Goal: Task Accomplishment & Management: Use online tool/utility

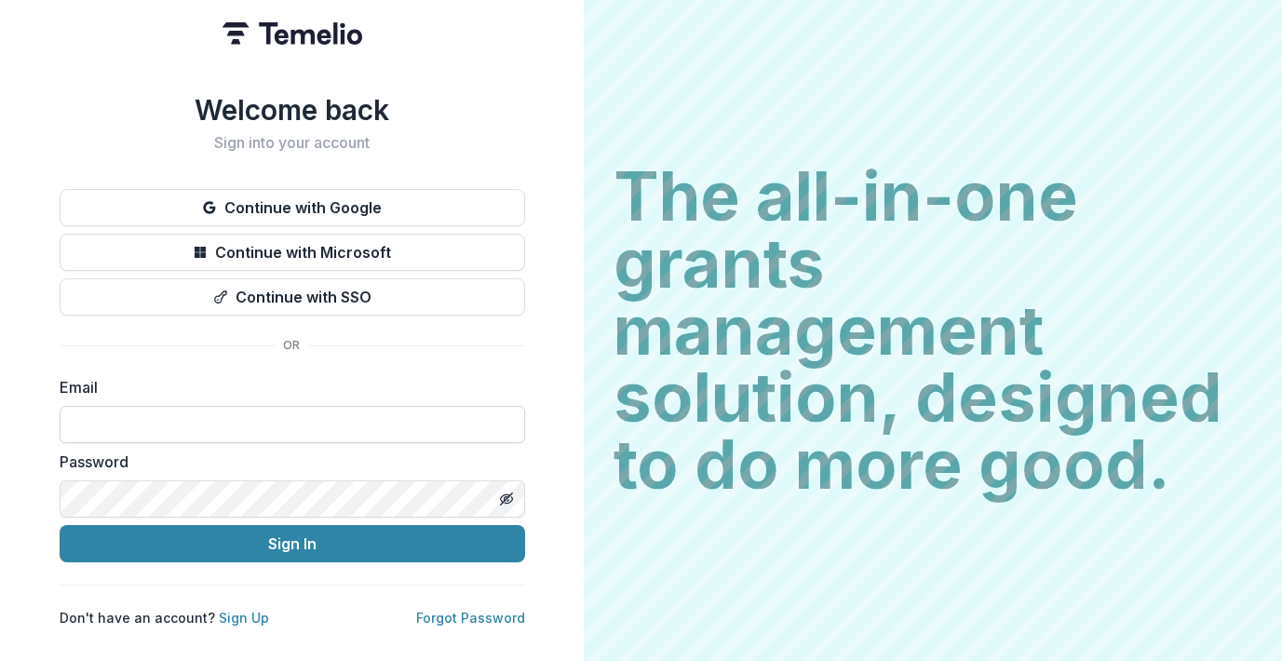
click at [149, 420] on input at bounding box center [293, 424] width 466 height 37
type input "**********"
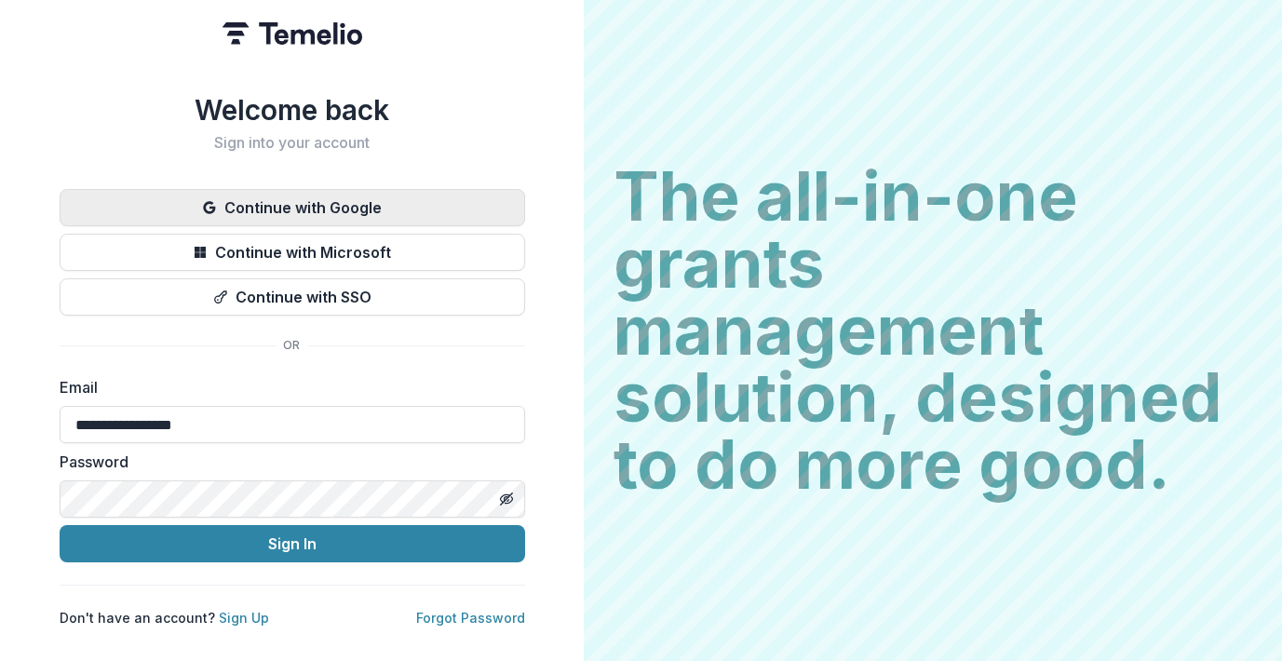
click at [316, 189] on button "Continue with Google" at bounding box center [293, 207] width 466 height 37
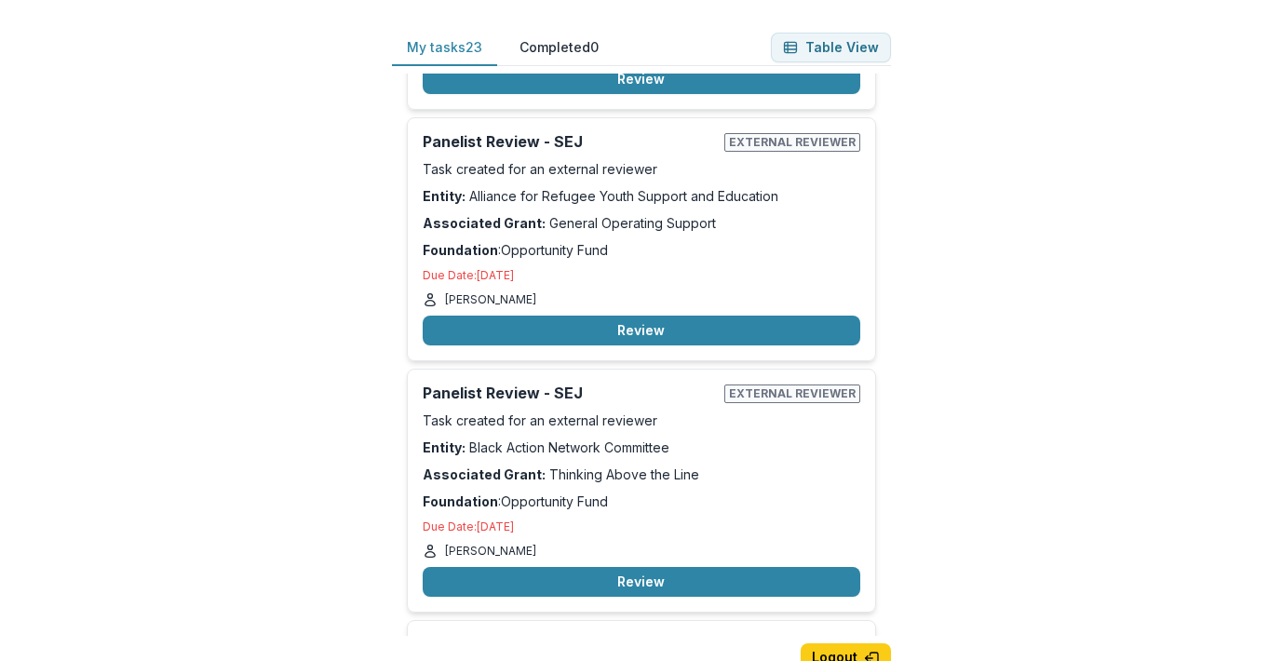
scroll to position [476, 0]
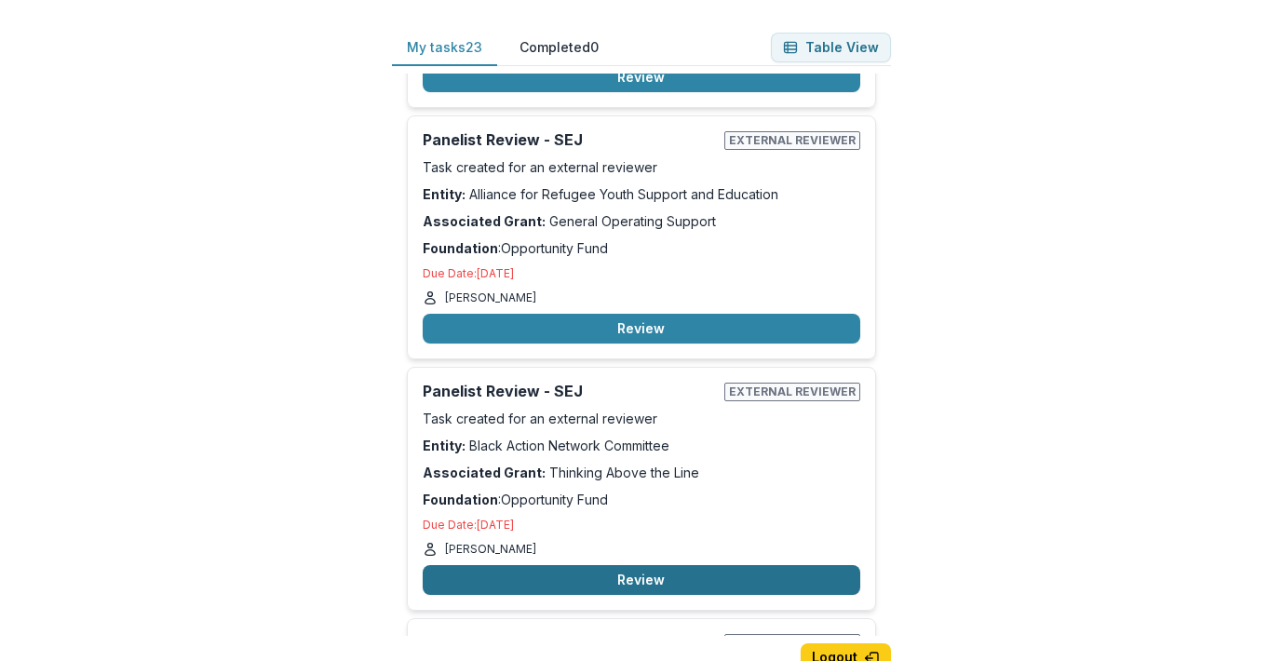
click at [663, 586] on button "Review" at bounding box center [642, 580] width 438 height 30
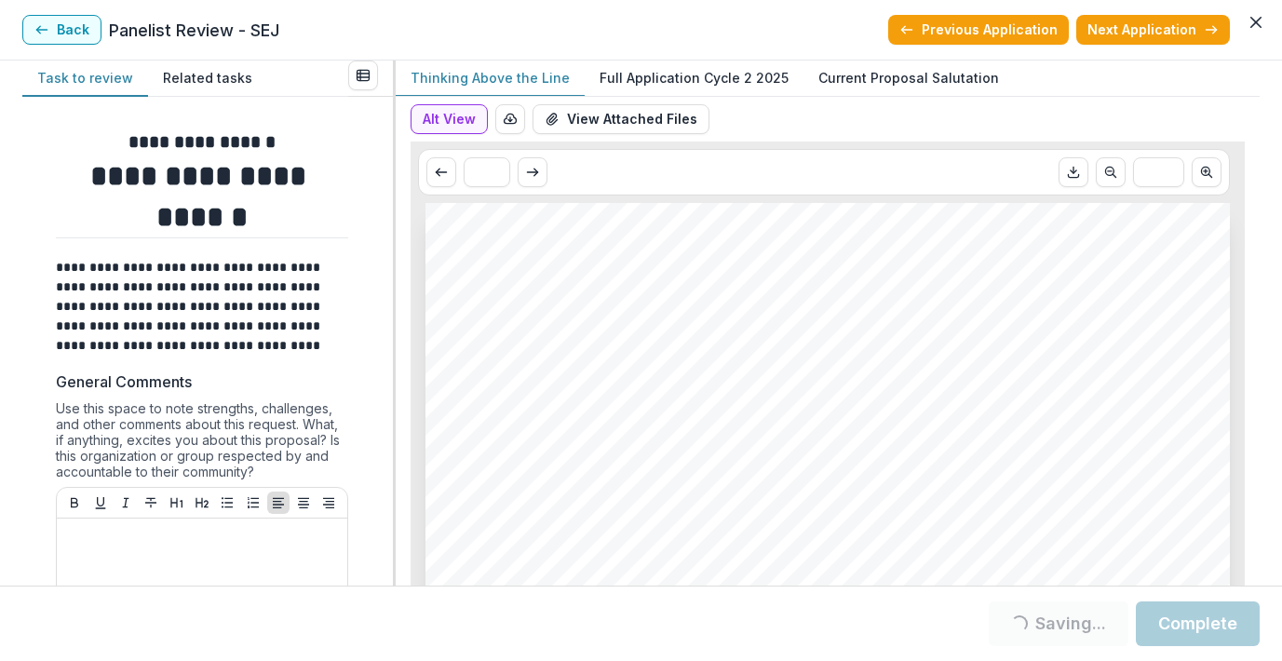
click at [666, 82] on p "Full Application Cycle 2 2025" at bounding box center [694, 78] width 189 height 20
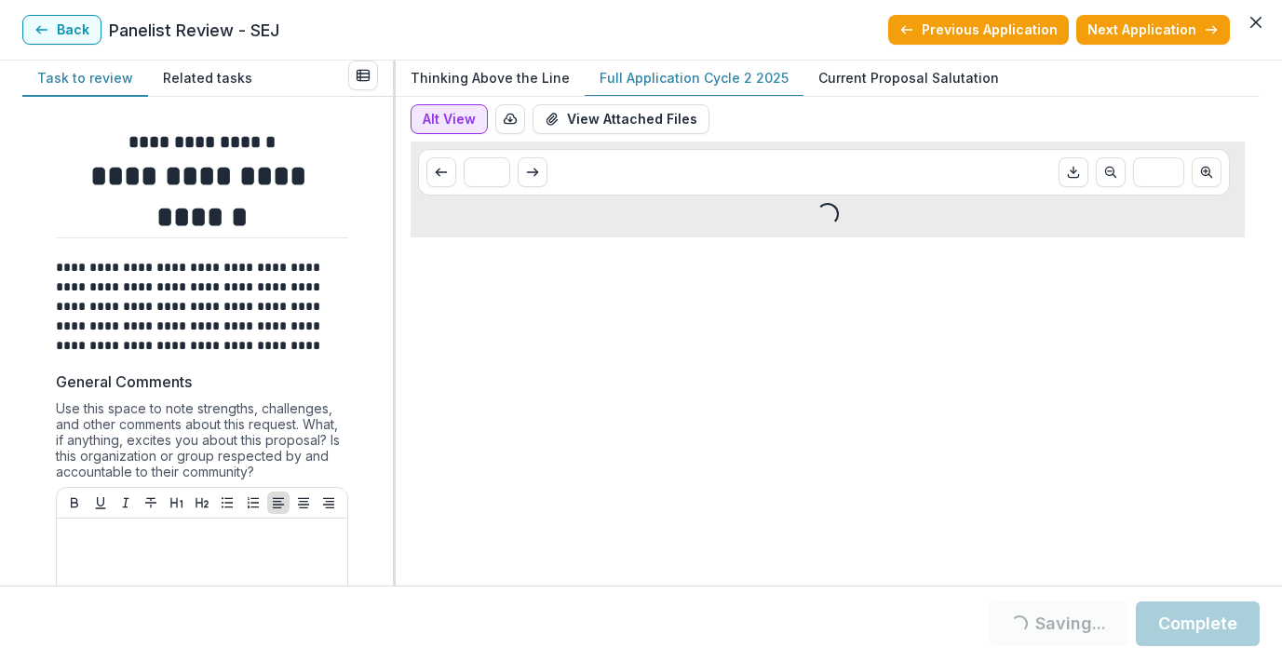
click at [452, 119] on button "Alt View" at bounding box center [449, 119] width 77 height 30
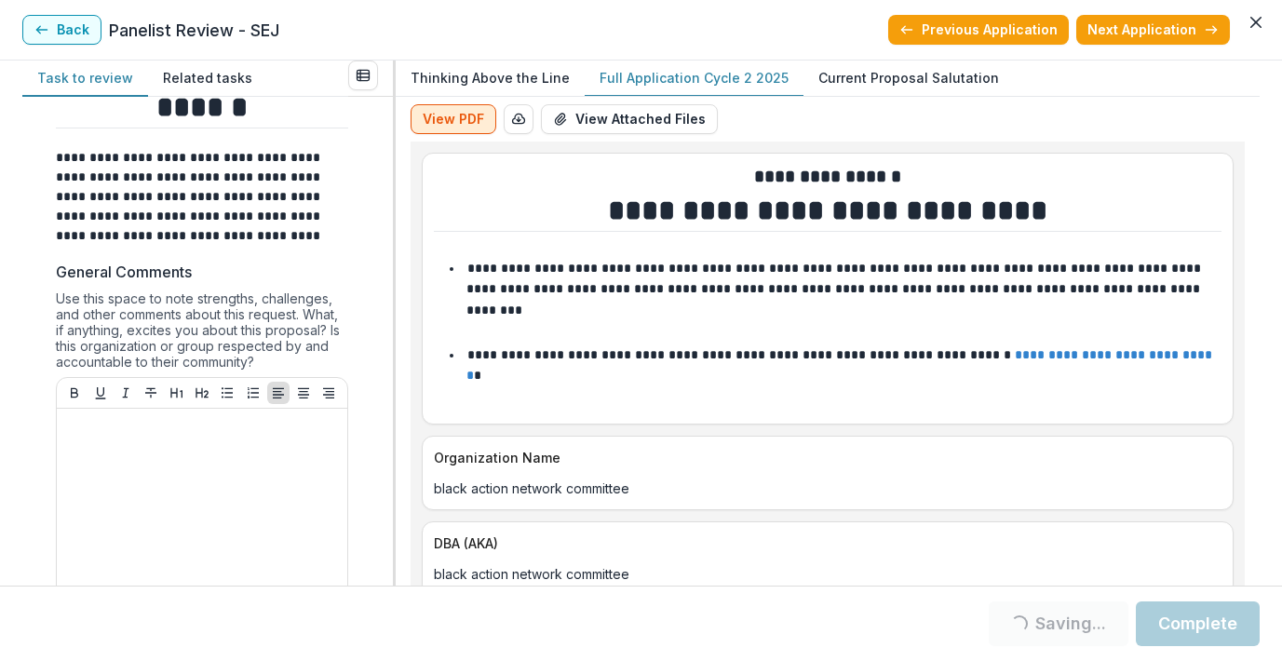
click at [469, 126] on button "View PDF" at bounding box center [454, 119] width 86 height 30
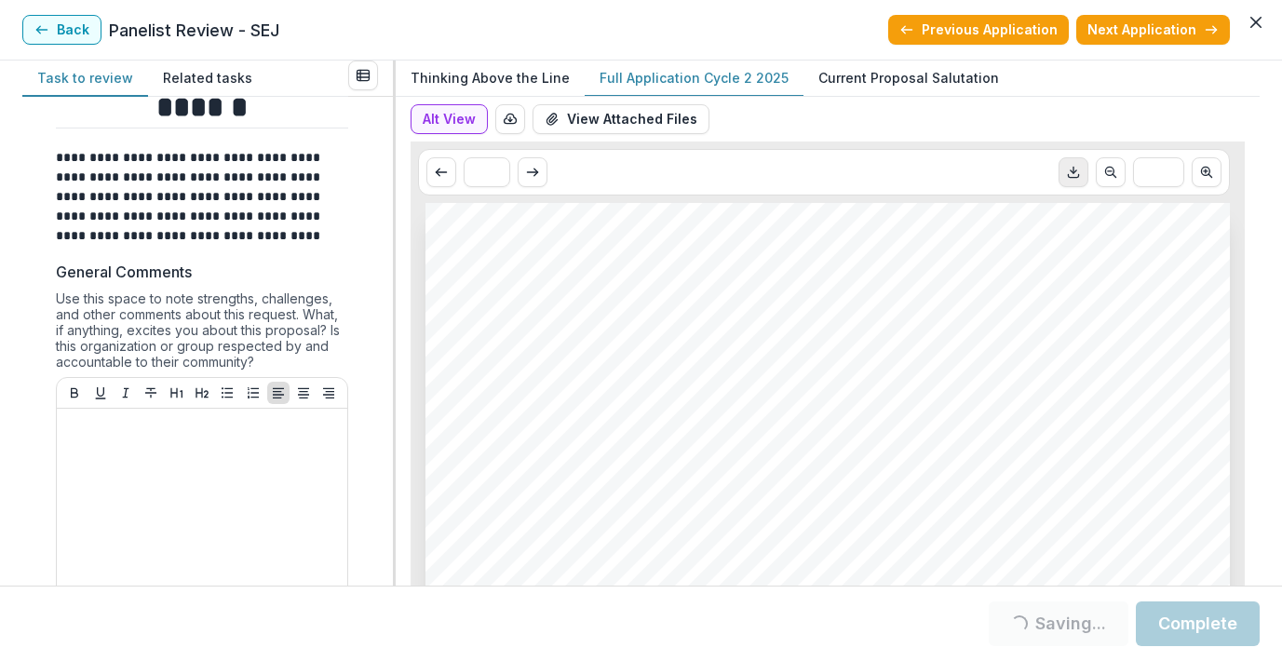
click at [1075, 174] on icon "Download PDF" at bounding box center [1073, 172] width 15 height 15
